Goal: Use online tool/utility: Utilize a website feature to perform a specific function

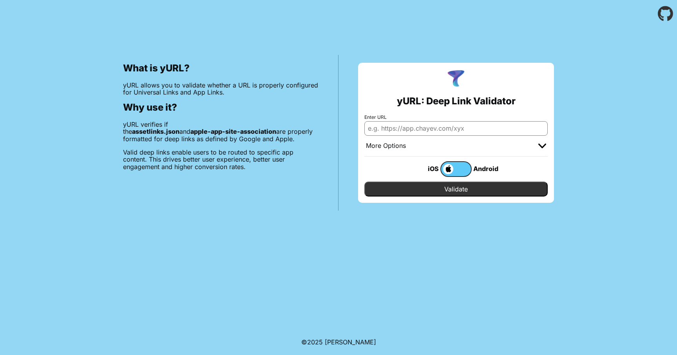
click at [404, 129] on input "Enter URL" at bounding box center [455, 128] width 183 height 14
paste input "[URL][DOMAIN_NAME]"
type input "[URL][DOMAIN_NAME]"
click at [437, 187] on input "Validate" at bounding box center [455, 188] width 183 height 15
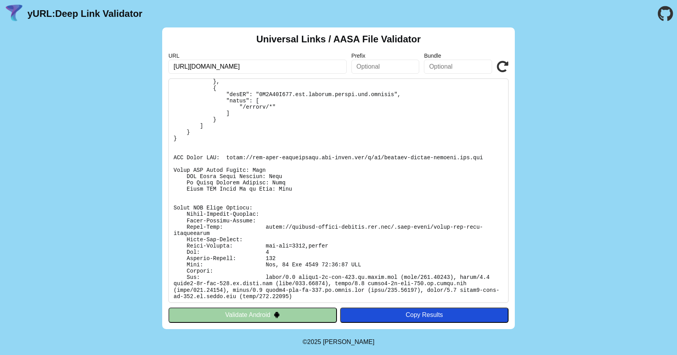
scroll to position [108, 0]
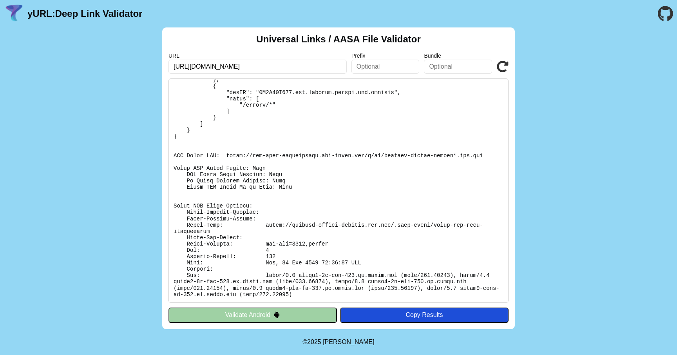
click at [234, 317] on button "Validate Android" at bounding box center [253, 314] width 169 height 15
